Goal: Task Accomplishment & Management: Use online tool/utility

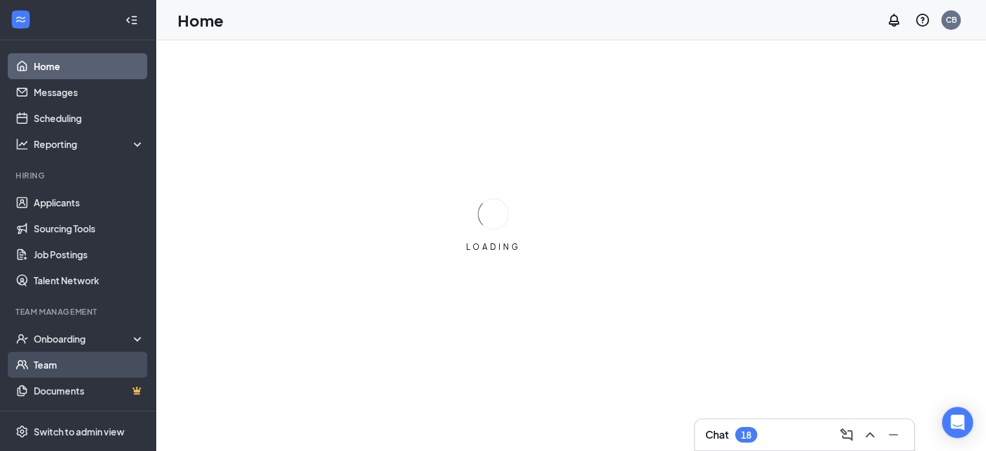
click at [36, 359] on link "Team" at bounding box center [89, 364] width 111 height 26
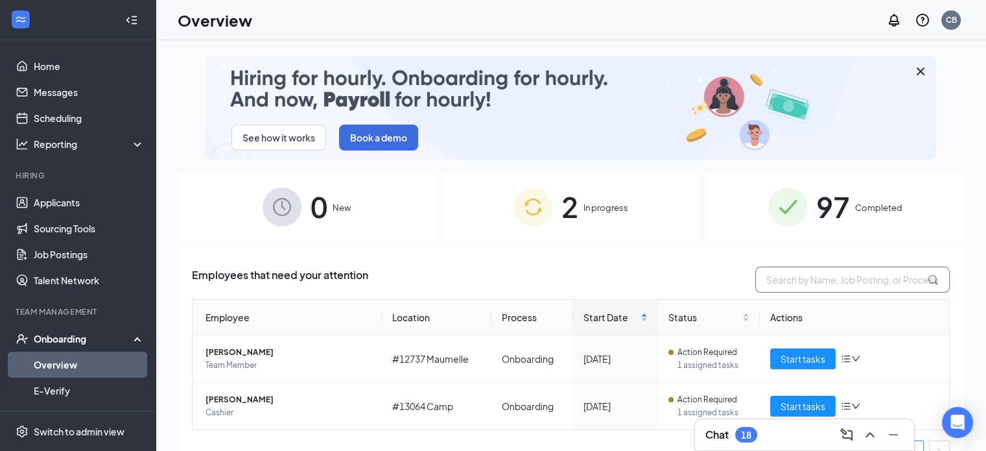
click at [846, 285] on input "text" at bounding box center [852, 280] width 195 height 26
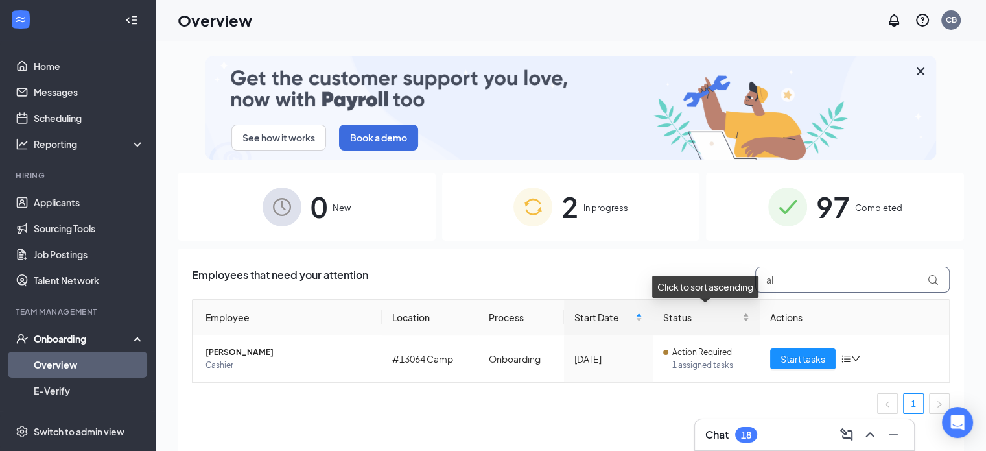
type input "a"
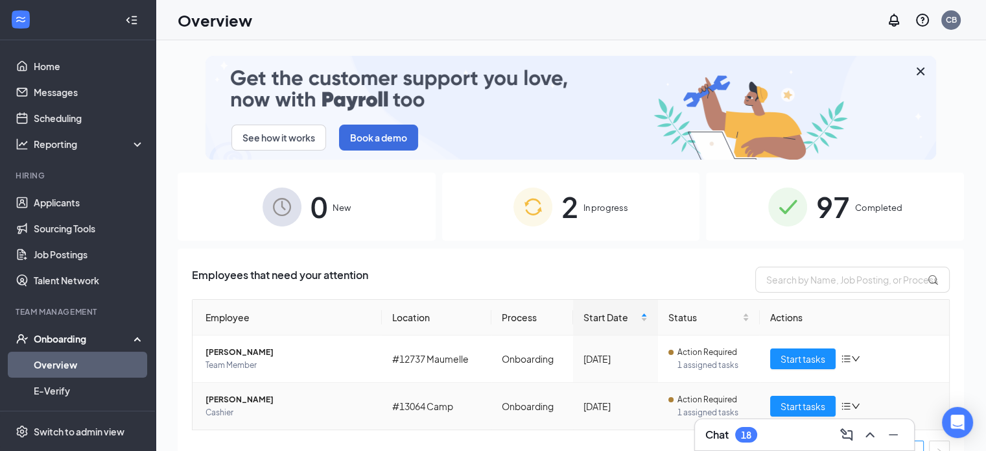
click at [222, 399] on span "[PERSON_NAME]" at bounding box center [289, 399] width 166 height 13
